Goal: Information Seeking & Learning: Learn about a topic

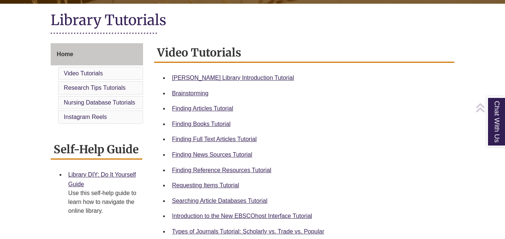
scroll to position [170, 0]
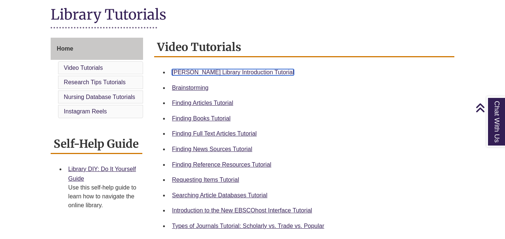
click at [247, 69] on link "Berntsen Library Introduction Tutorial" at bounding box center [233, 72] width 122 height 6
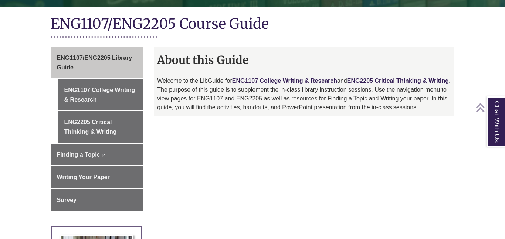
scroll to position [169, 0]
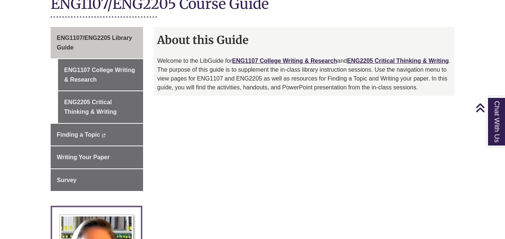
scroll to position [191, 0]
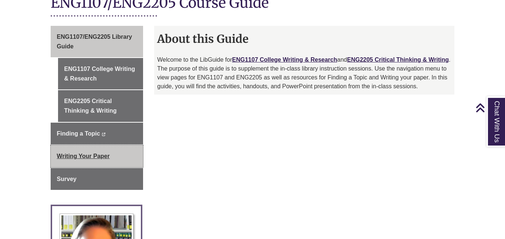
click at [74, 153] on span "Writing Your Paper" at bounding box center [83, 156] width 53 height 6
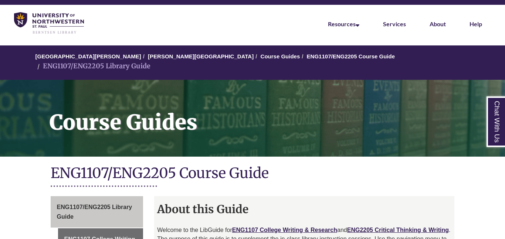
scroll to position [0, 0]
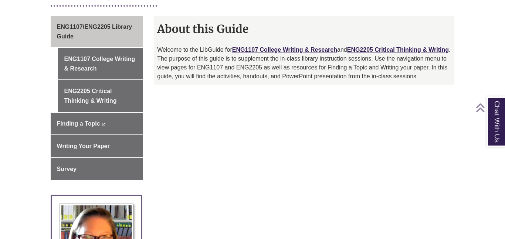
scroll to position [201, 0]
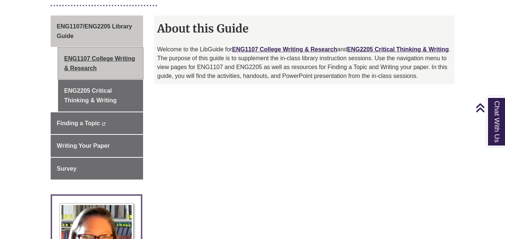
click at [100, 48] on link "ENG1107 College Writing & Research" at bounding box center [100, 63] width 85 height 31
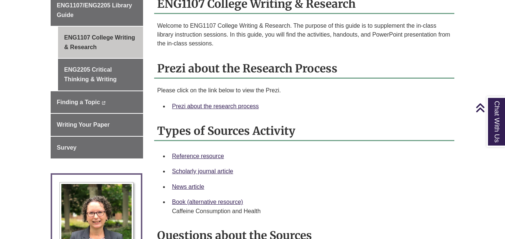
scroll to position [227, 0]
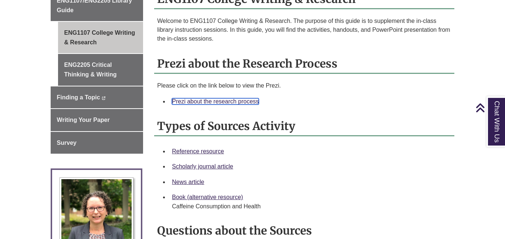
click at [227, 98] on link "Prezi about the research process" at bounding box center [215, 101] width 87 height 6
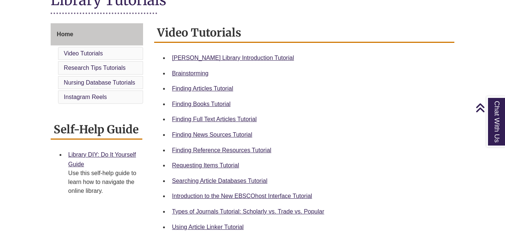
scroll to position [186, 0]
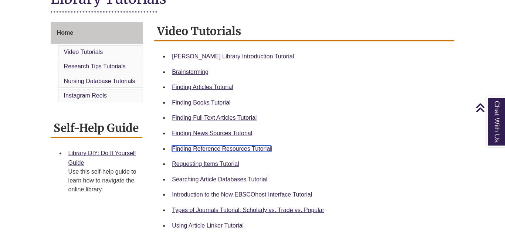
click at [236, 147] on link "Finding Reference Resources Tutorial" at bounding box center [221, 149] width 99 height 6
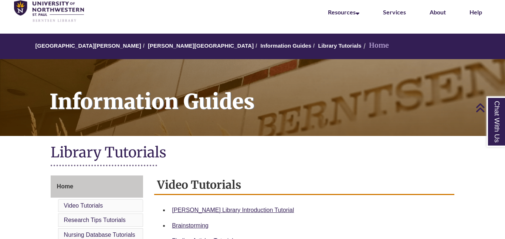
scroll to position [0, 0]
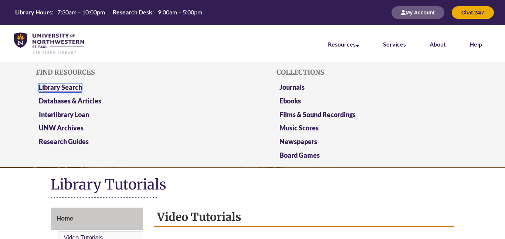
click at [55, 89] on link "Library Search" at bounding box center [60, 87] width 43 height 9
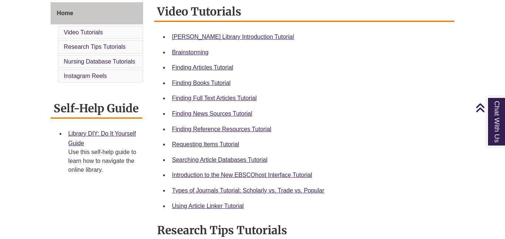
scroll to position [205, 0]
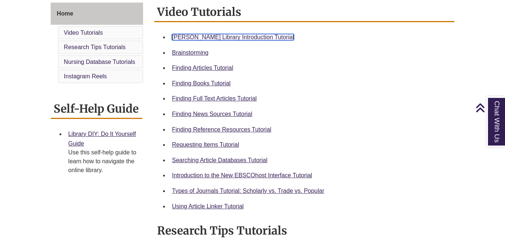
click at [231, 37] on link "[PERSON_NAME] Library Introduction Tutorial" at bounding box center [233, 37] width 122 height 6
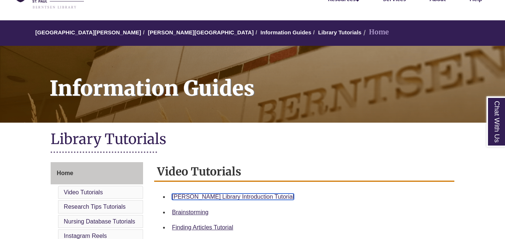
scroll to position [0, 0]
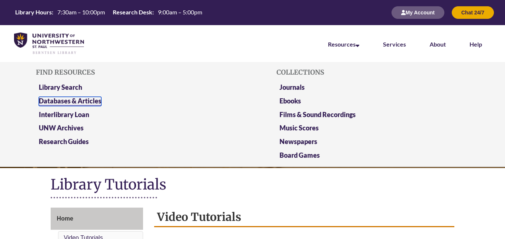
click at [95, 98] on link "Databases & Articles" at bounding box center [70, 101] width 62 height 9
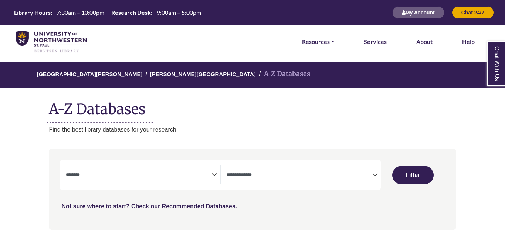
select select "Database Subject Filter"
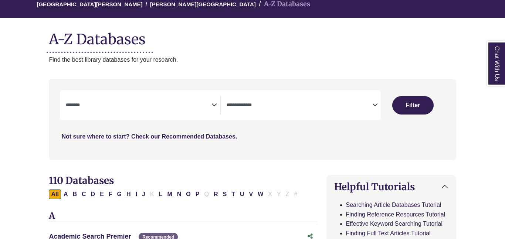
scroll to position [76, 0]
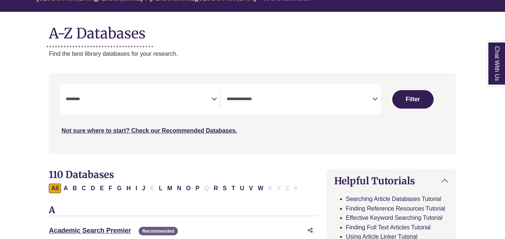
click at [277, 104] on span "Search filters" at bounding box center [300, 99] width 146 height 19
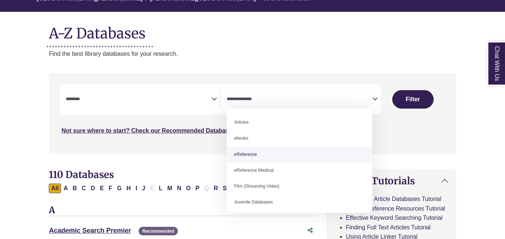
select select "*****"
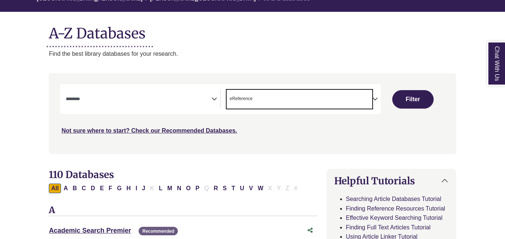
click at [125, 108] on span "Search filters" at bounding box center [139, 99] width 146 height 19
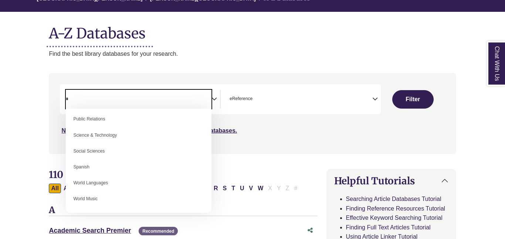
scroll to position [0, 0]
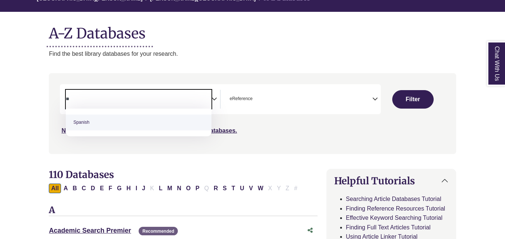
type textarea "*"
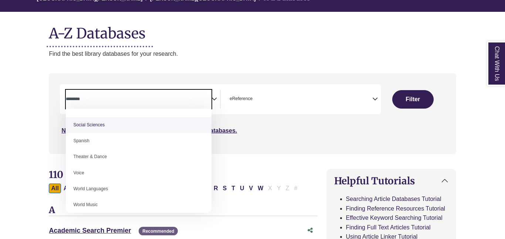
scroll to position [658, 0]
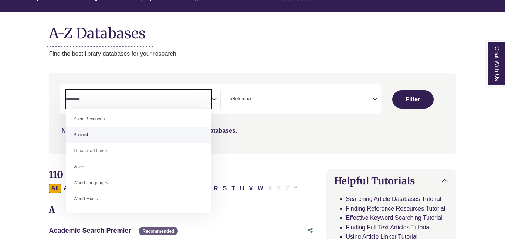
click at [237, 124] on div "Not sure where to start? Check our Recommended Databases." at bounding box center [204, 128] width 289 height 16
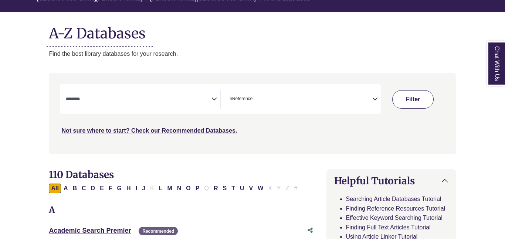
click at [400, 101] on button "Filter" at bounding box center [412, 99] width 41 height 18
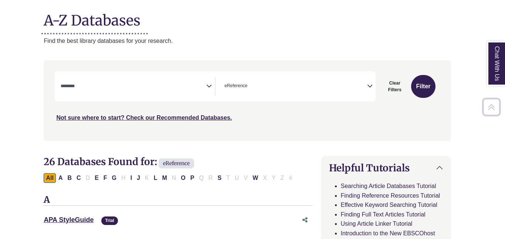
scroll to position [92, 5]
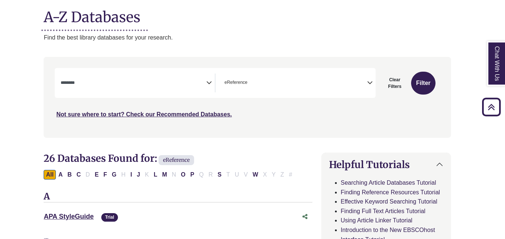
click at [193, 87] on span "Search filters" at bounding box center [134, 83] width 146 height 19
click at [233, 220] on div "APA StyleGuide This link opens in a new window Trial" at bounding box center [171, 217] width 254 height 11
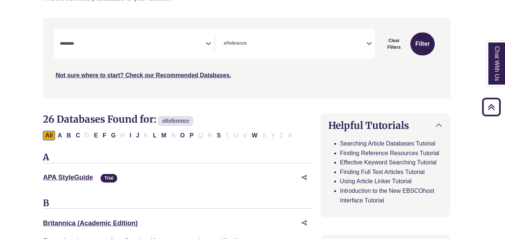
scroll to position [133, 6]
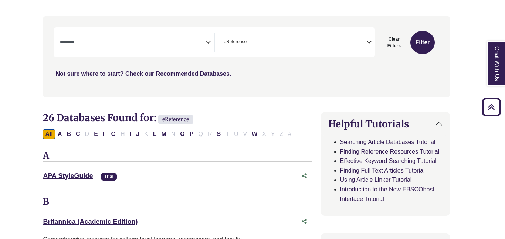
click at [180, 40] on textarea "Search" at bounding box center [133, 43] width 146 height 6
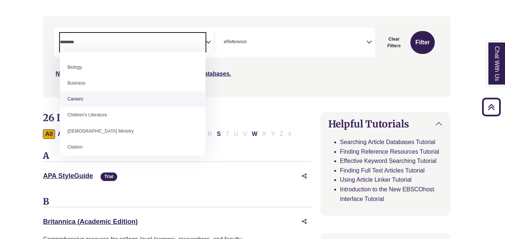
scroll to position [37, 0]
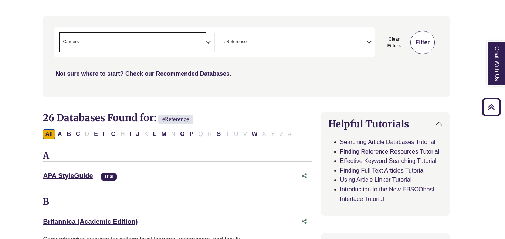
click at [427, 48] on button "Filter" at bounding box center [422, 42] width 24 height 23
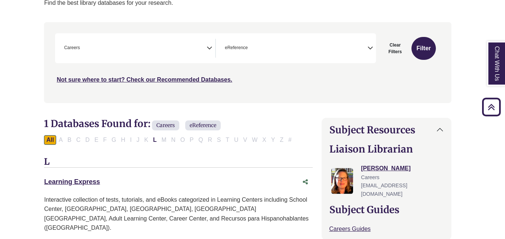
scroll to position [124, 5]
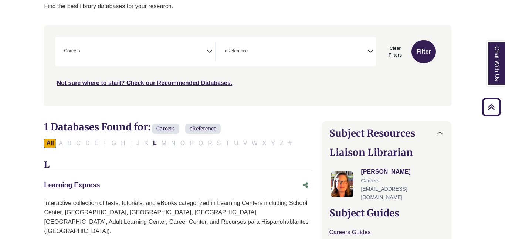
click at [196, 53] on span "× Careers" at bounding box center [134, 51] width 146 height 19
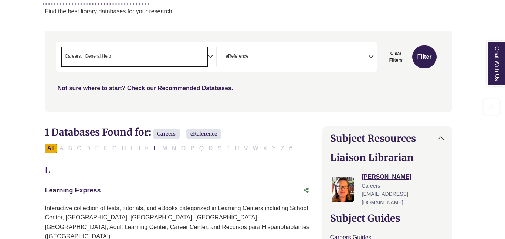
scroll to position [118, 4]
click at [84, 56] on li "× General Help" at bounding box center [96, 56] width 29 height 7
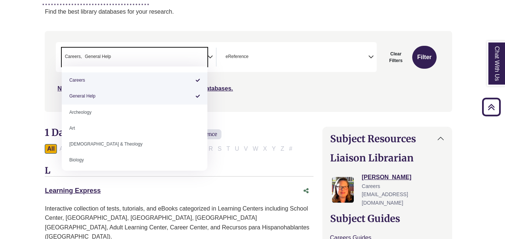
select select "*****"
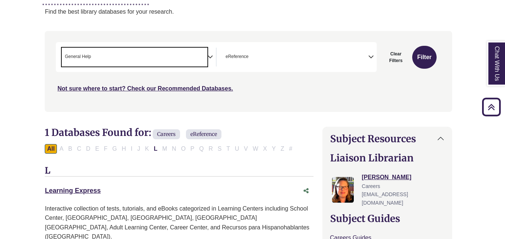
click at [133, 65] on span "× General Help" at bounding box center [135, 57] width 146 height 19
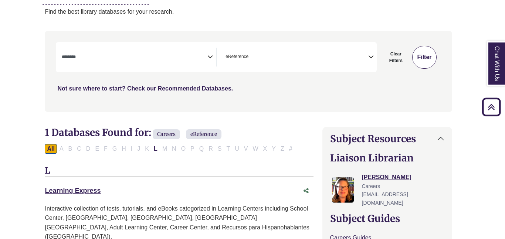
click at [423, 55] on button "Filter" at bounding box center [424, 57] width 24 height 23
select select "Database Subject Filter"
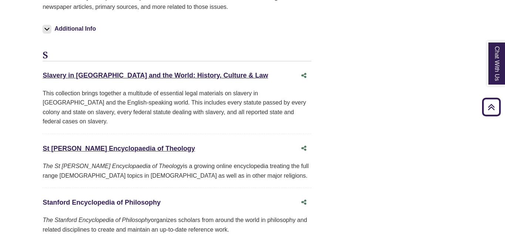
scroll to position [1599, 6]
click at [158, 72] on link "Slavery in America and the World: History, Culture & Law This link opens in a n…" at bounding box center [156, 75] width 226 height 7
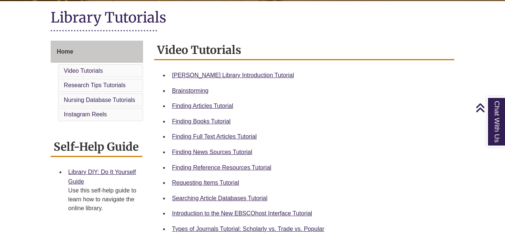
scroll to position [168, 0]
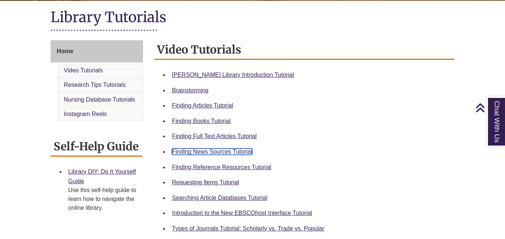
click at [220, 150] on link "Finding News Sources Tutorial" at bounding box center [212, 152] width 80 height 6
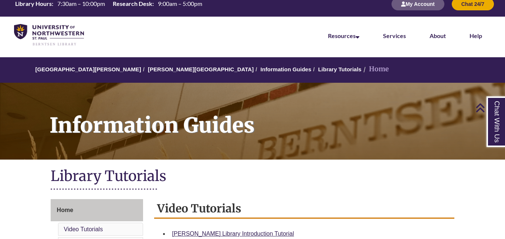
scroll to position [0, 0]
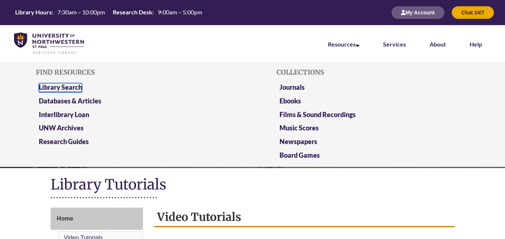
click at [68, 86] on link "Library Search" at bounding box center [60, 87] width 43 height 9
